Goal: Check status

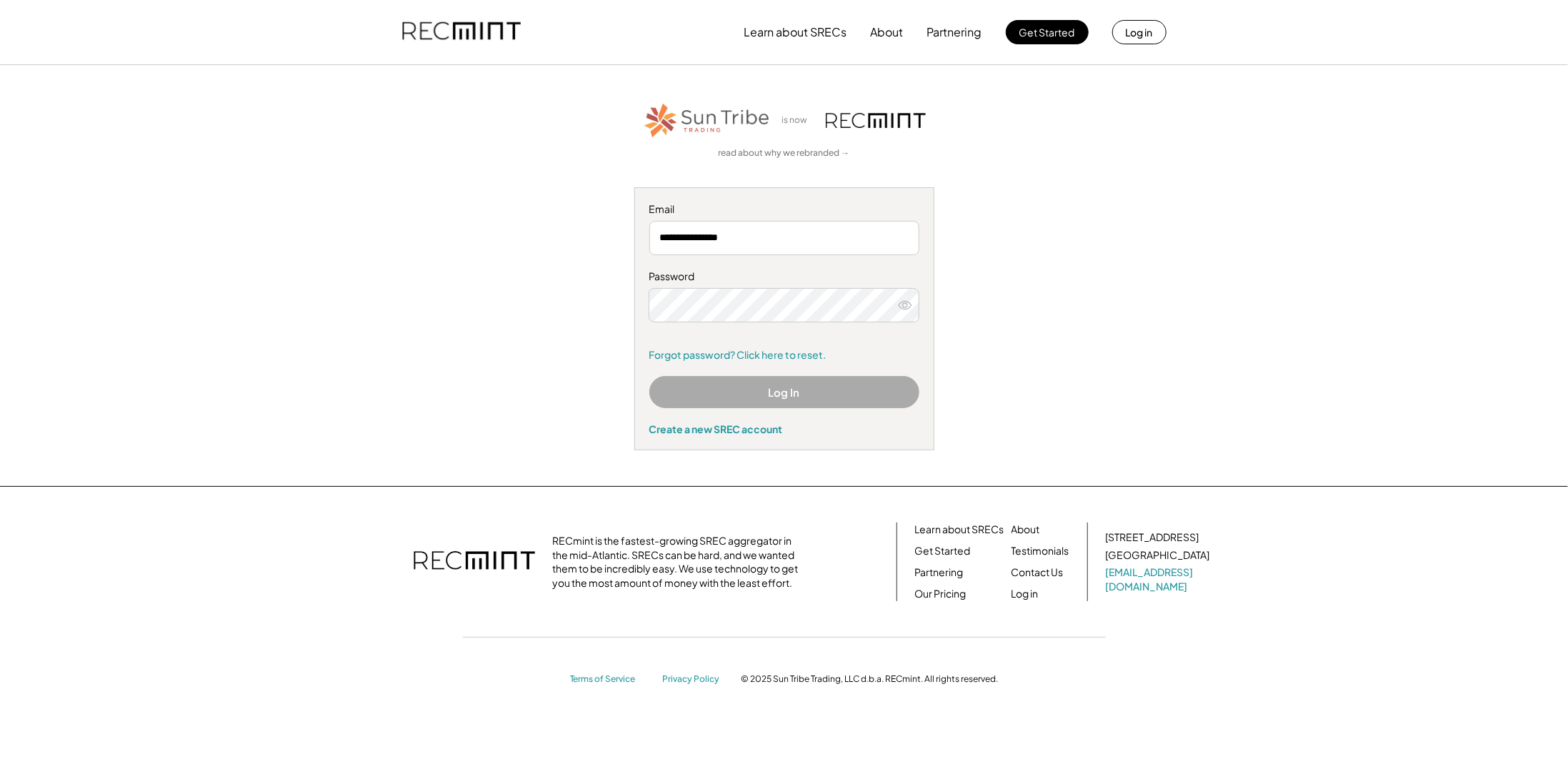
click at [783, 392] on button "Log In" at bounding box center [784, 392] width 270 height 32
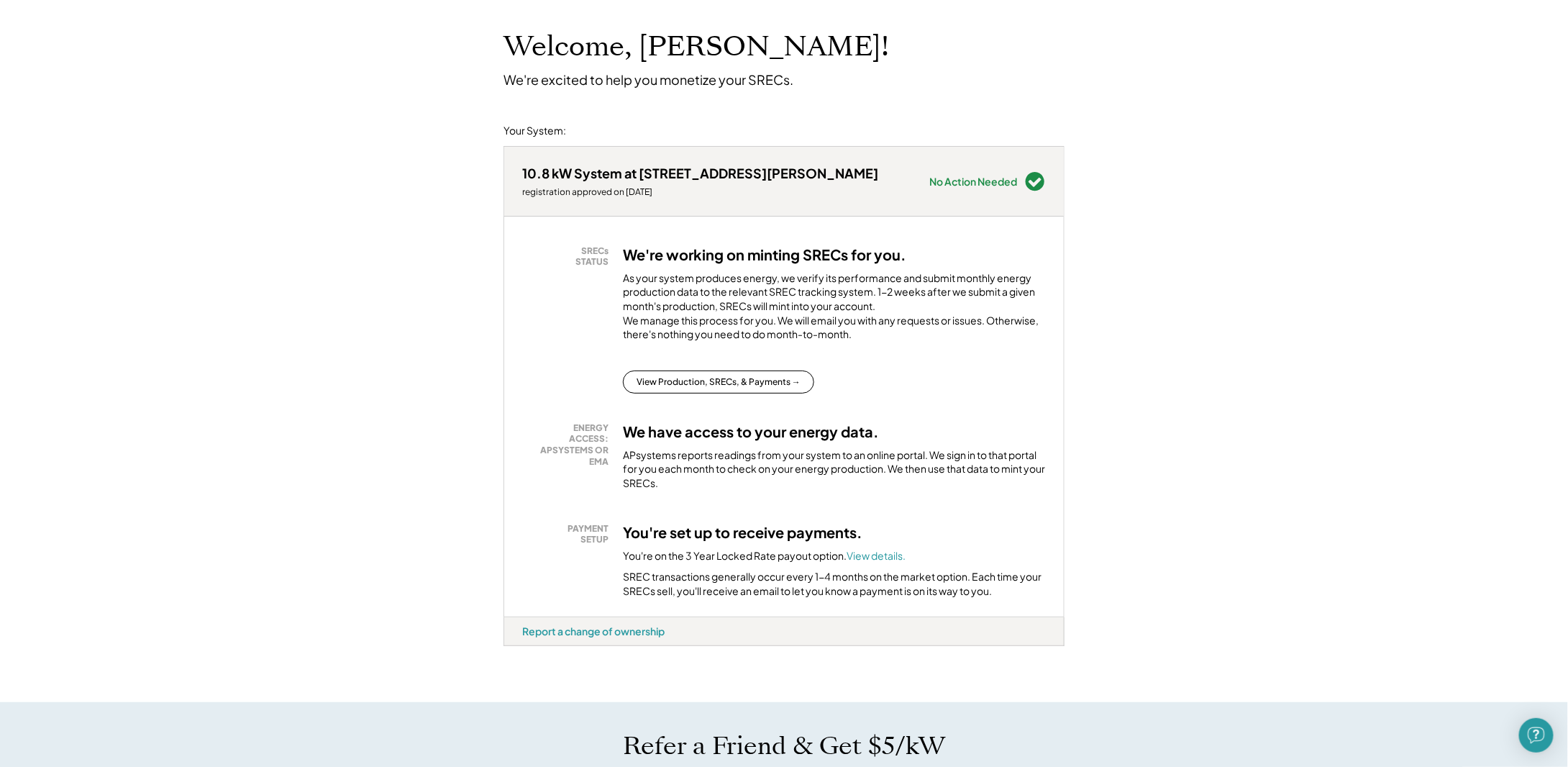
scroll to position [72, 0]
click at [717, 392] on button "View Production, SRECs, & Payments →" at bounding box center [718, 381] width 191 height 23
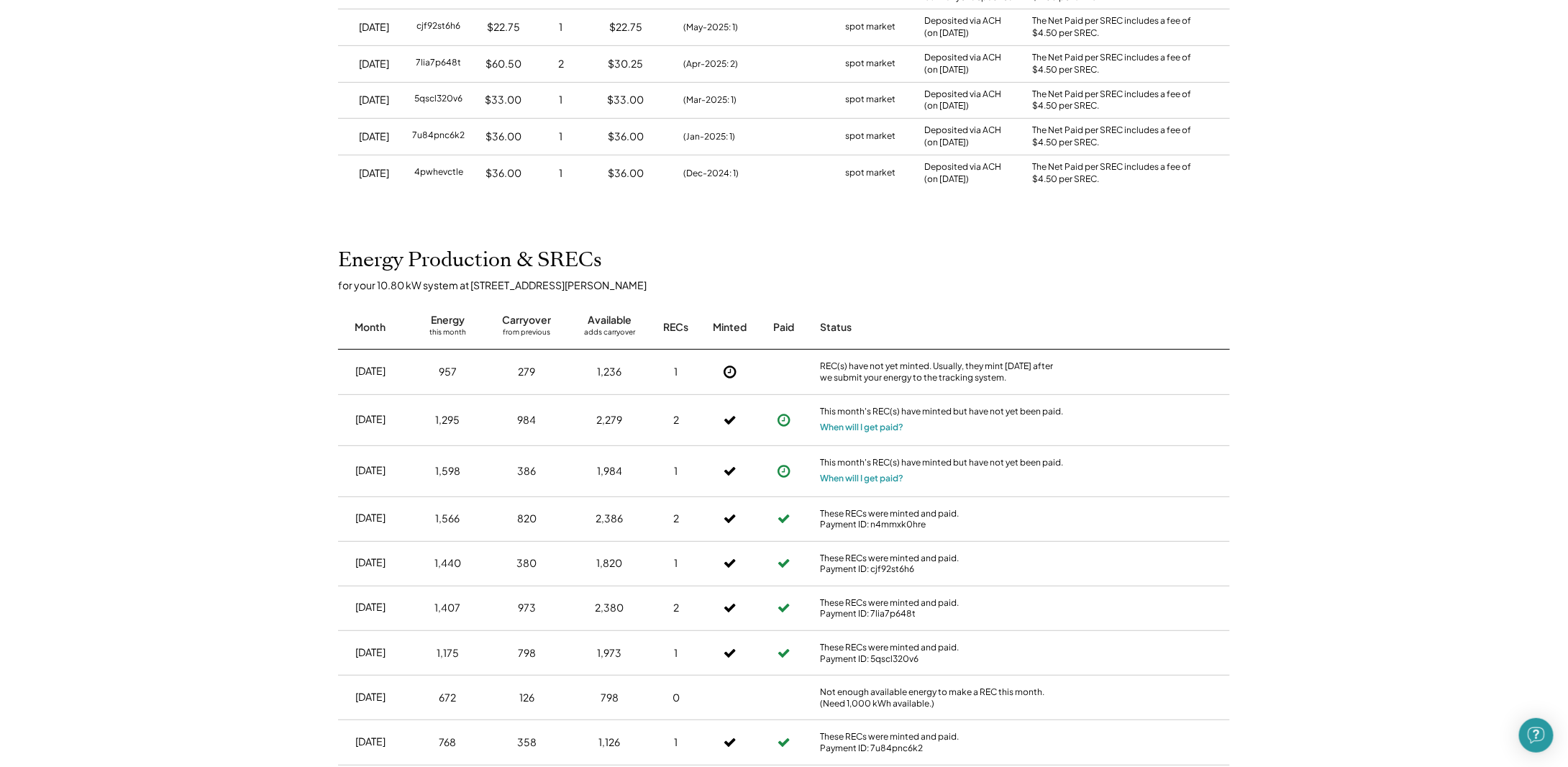
scroll to position [288, 0]
click at [846, 428] on button "When will I get paid?" at bounding box center [862, 428] width 84 height 14
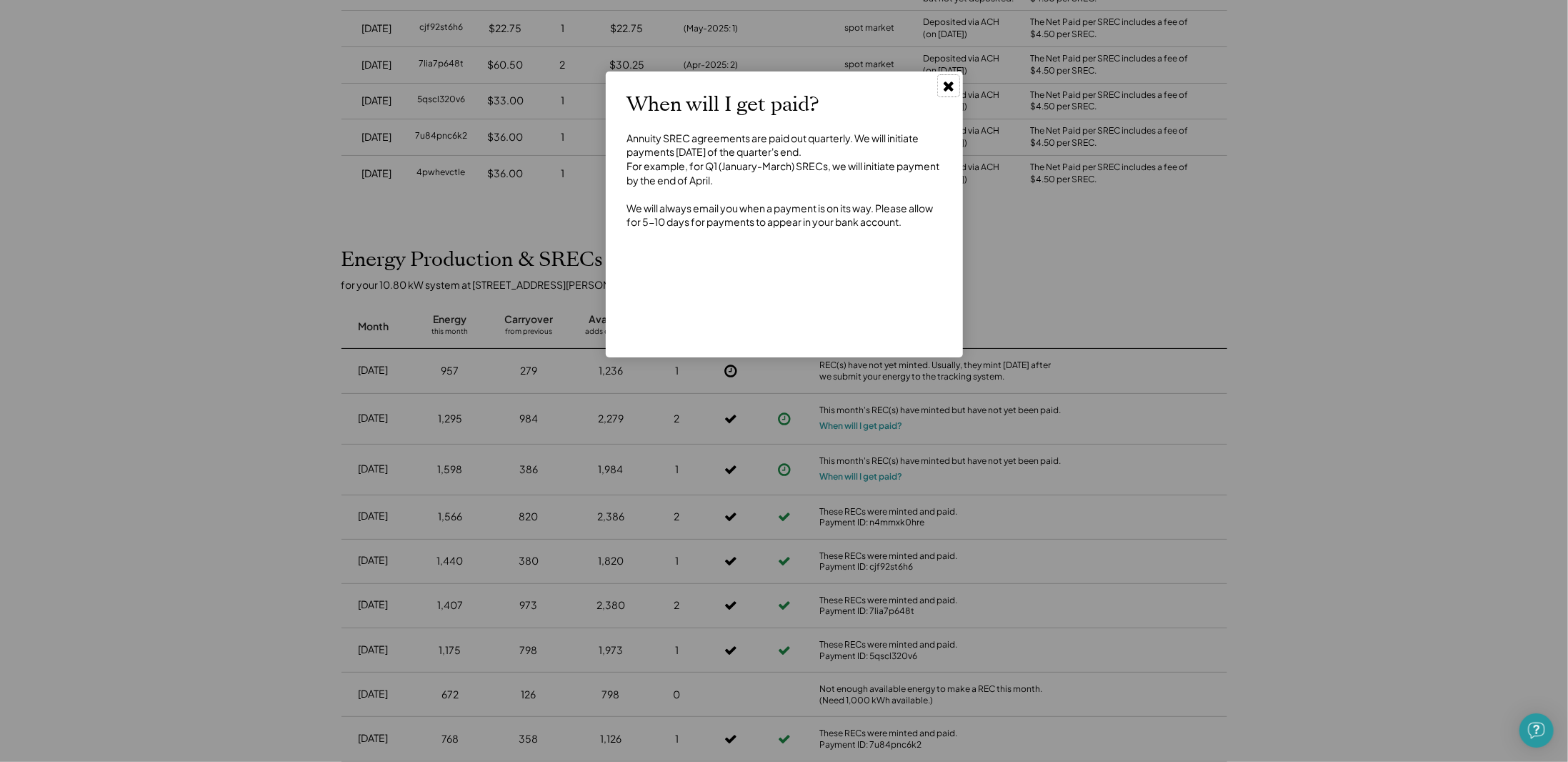
click at [953, 81] on icon at bounding box center [948, 85] width 14 height 14
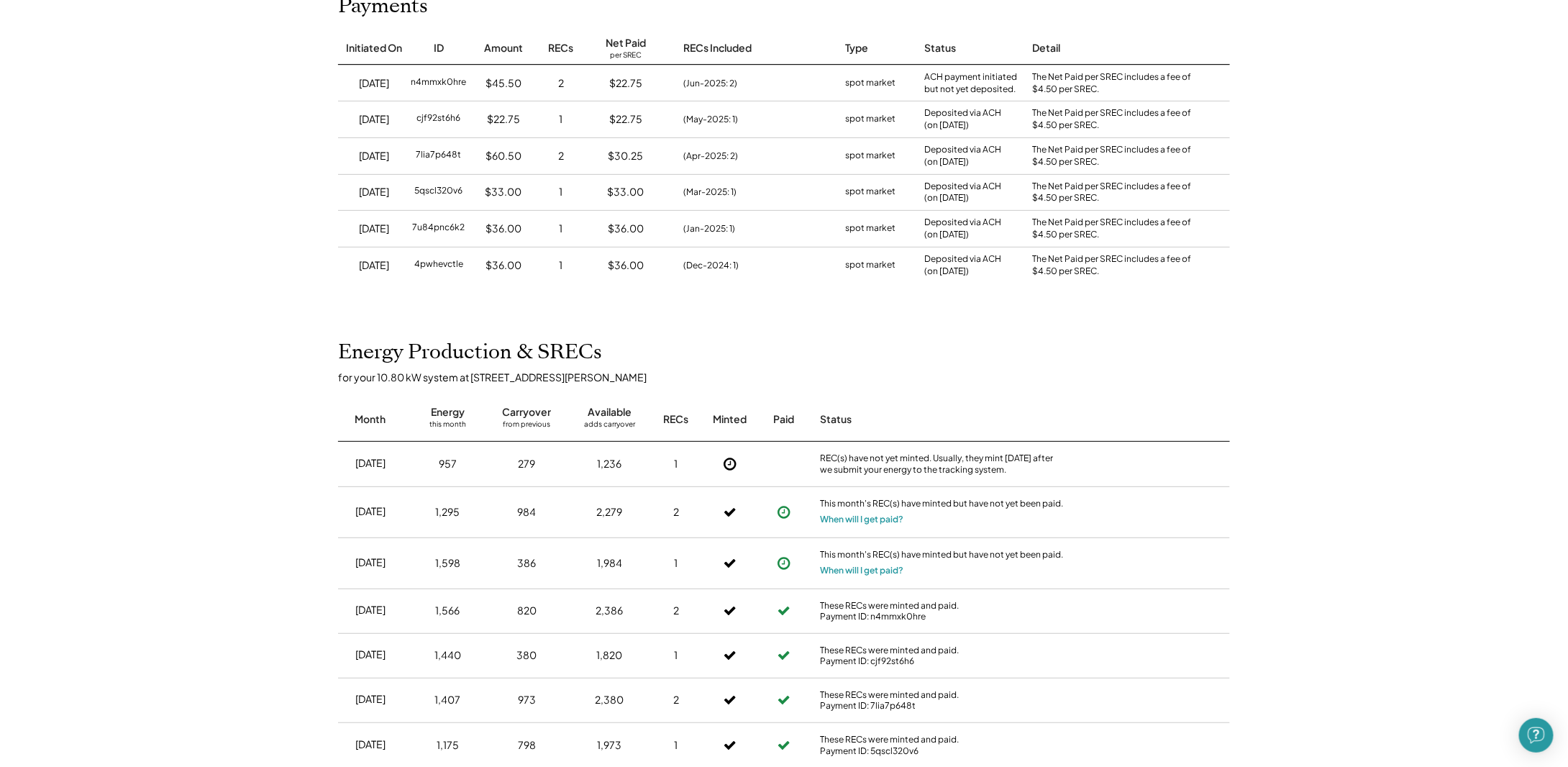
scroll to position [0, 0]
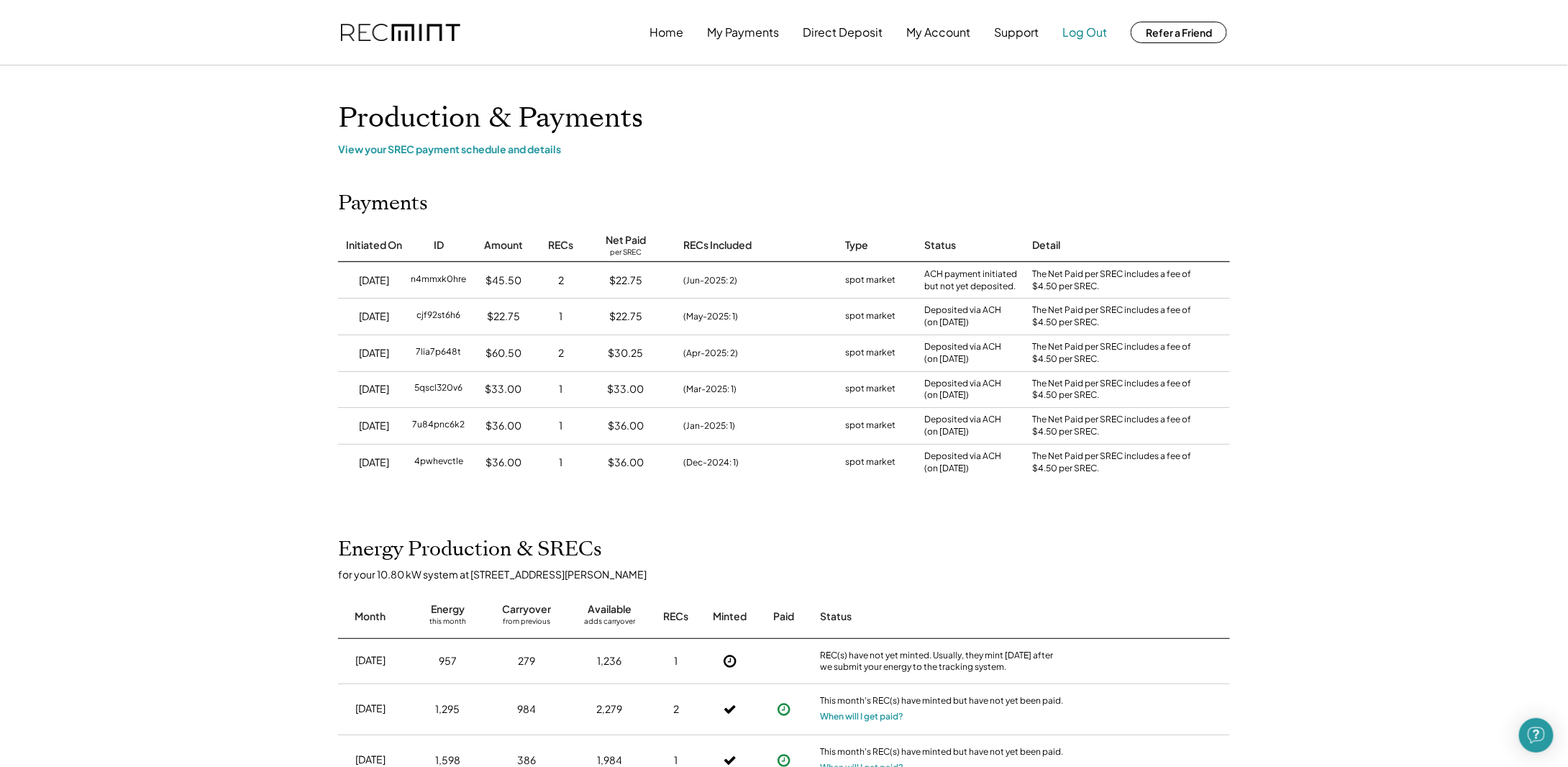
click at [1084, 41] on button "Log Out" at bounding box center [1085, 32] width 44 height 29
